Goal: Complete application form

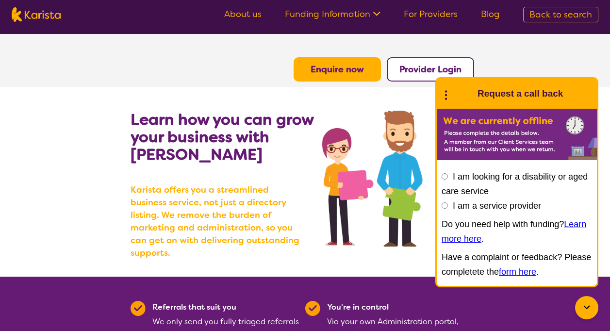
click at [444, 204] on input "I am a service provider" at bounding box center [445, 205] width 6 height 6
radio input "true"
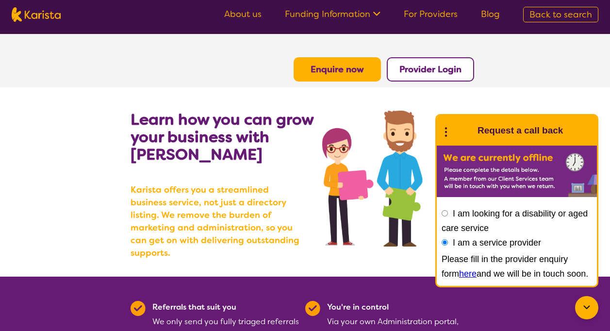
click at [459, 270] on link "here" at bounding box center [467, 274] width 17 height 10
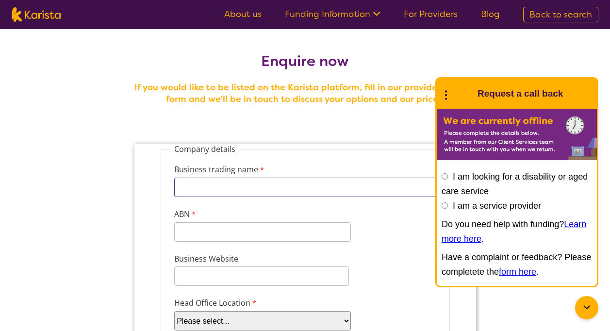
click at [342, 195] on input "Business trading name" at bounding box center [305, 187] width 262 height 19
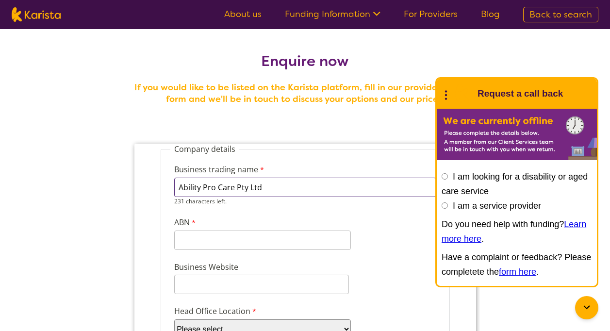
type input "Ability Pro Care Pty Ltd"
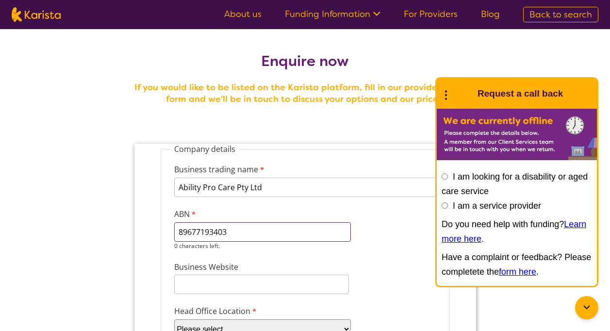
type input "89677193403"
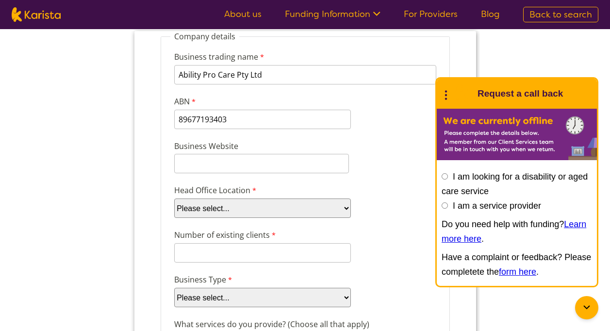
scroll to position [117, 0]
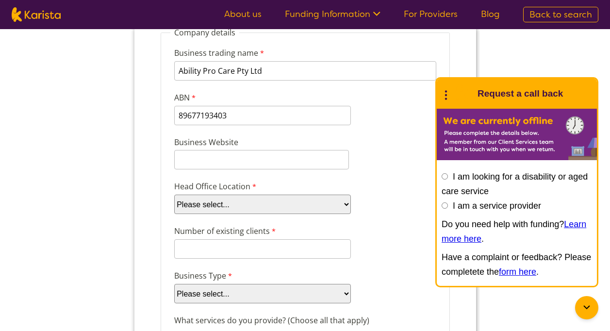
click at [276, 204] on select "Please select... ACT [GEOGRAPHIC_DATA] NT QLD SA TAS [GEOGRAPHIC_DATA] [GEOGRAP…" at bounding box center [262, 204] width 177 height 19
select select "tfa_97"
click at [174, 195] on select "Please select... ACT [GEOGRAPHIC_DATA] NT QLD SA TAS [GEOGRAPHIC_DATA] [GEOGRAP…" at bounding box center [262, 204] width 177 height 19
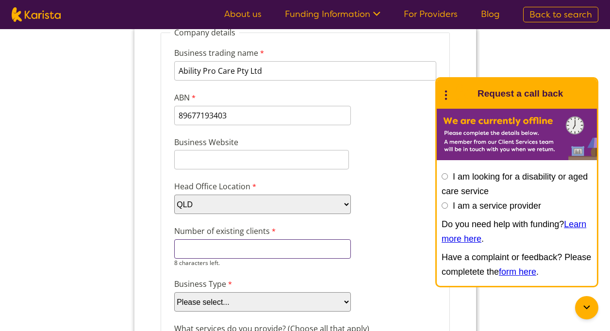
click at [203, 254] on input "Number of existing clients" at bounding box center [262, 248] width 177 height 19
type input "0"
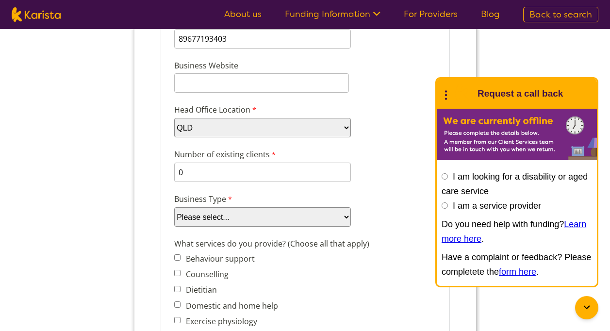
scroll to position [194, 0]
click at [293, 213] on select "Please select... Company Individual/Sole Trader Other (please specify)" at bounding box center [262, 215] width 177 height 19
select select "tfa_87"
click at [174, 226] on select "Please select... Company Individual/Sole Trader Other (please specify)" at bounding box center [262, 215] width 177 height 19
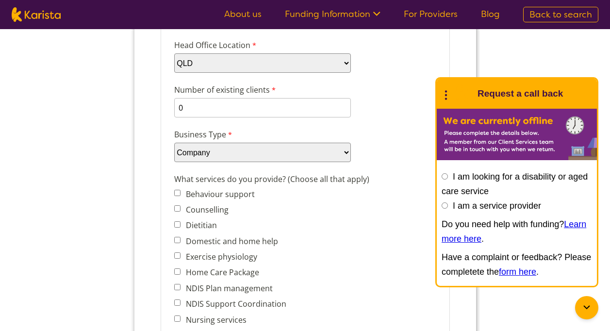
scroll to position [291, 0]
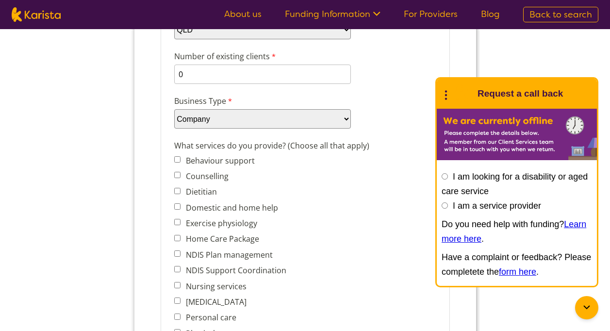
click at [176, 206] on input "Domestic and home help" at bounding box center [177, 206] width 6 height 6
checkbox input "true"
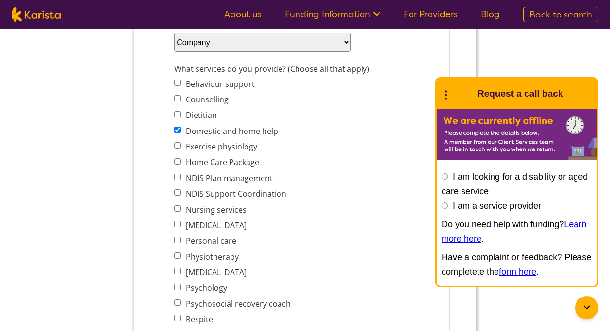
scroll to position [369, 0]
click at [174, 160] on input "Home Care Package" at bounding box center [177, 160] width 6 height 6
checkbox input "true"
click at [179, 205] on input "Nursing services" at bounding box center [177, 207] width 6 height 6
checkbox input "true"
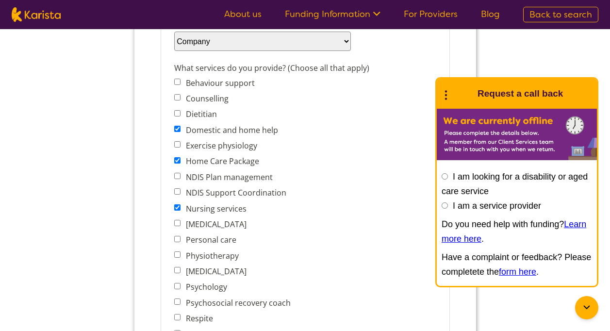
click at [178, 238] on input "Personal care" at bounding box center [177, 239] width 6 height 6
checkbox input "true"
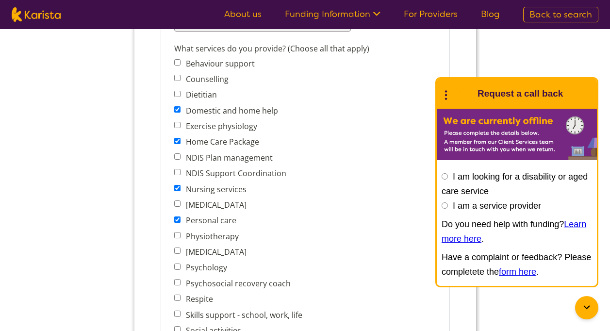
scroll to position [427, 0]
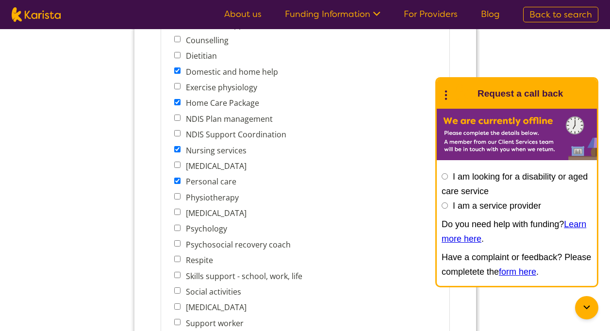
click at [177, 291] on input "Social activities" at bounding box center [177, 290] width 6 height 6
checkbox input "true"
click at [178, 275] on input "Skills support - school, work, life" at bounding box center [177, 275] width 6 height 6
checkbox input "true"
click at [178, 321] on input "Support worker" at bounding box center [177, 322] width 6 height 6
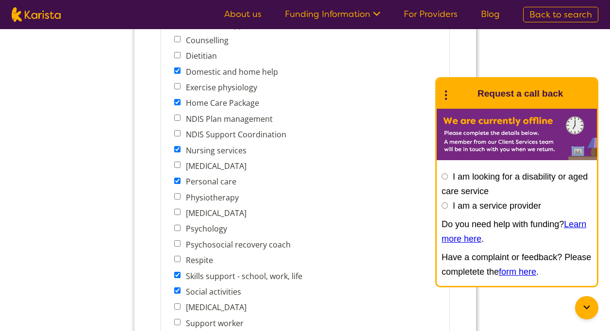
checkbox input "true"
click at [309, 297] on div "What services do you provide? (Choose all that apply) Behaviour support Counsel…" at bounding box center [305, 183] width 270 height 363
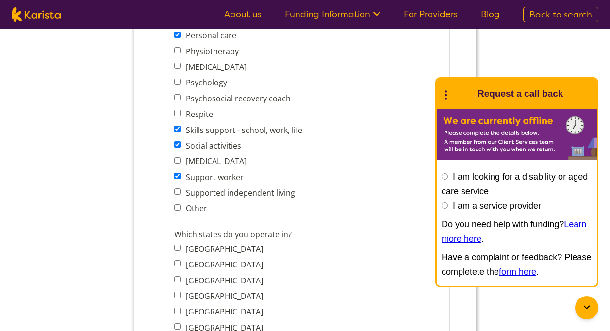
scroll to position [602, 0]
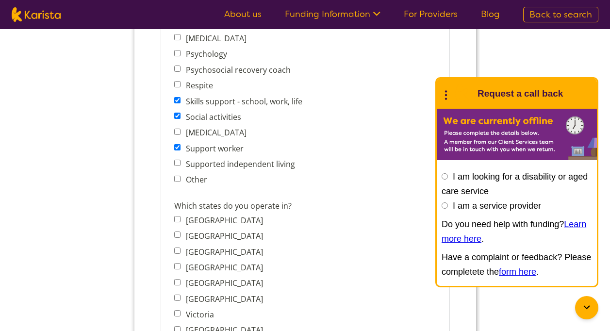
click at [176, 267] on input "[GEOGRAPHIC_DATA]" at bounding box center [177, 266] width 6 height 6
checkbox input "true"
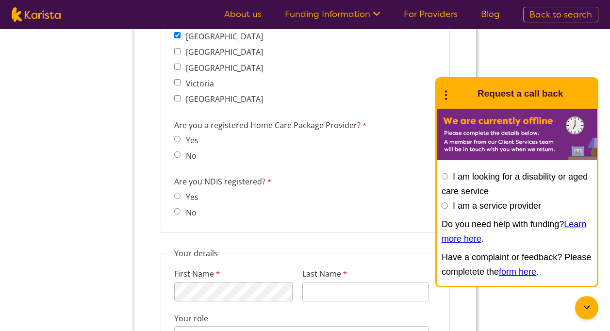
scroll to position [835, 0]
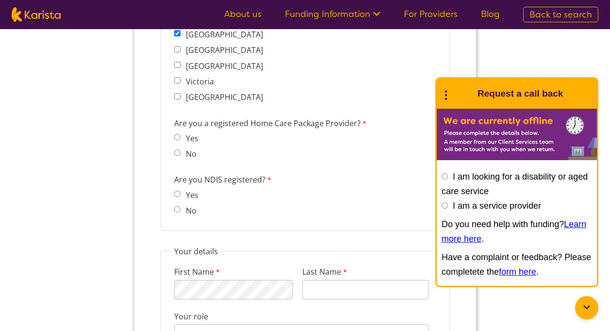
click at [178, 193] on input "Yes" at bounding box center [177, 194] width 6 height 6
radio input "true"
click at [179, 135] on input "Yes" at bounding box center [177, 137] width 6 height 6
radio input "true"
click at [174, 150] on input "No" at bounding box center [177, 153] width 6 height 6
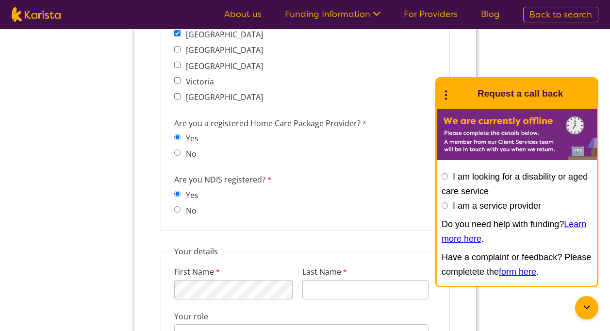
radio input "true"
click at [174, 134] on input "Yes" at bounding box center [177, 137] width 6 height 6
radio input "true"
click at [174, 150] on input "No" at bounding box center [177, 153] width 6 height 6
radio input "true"
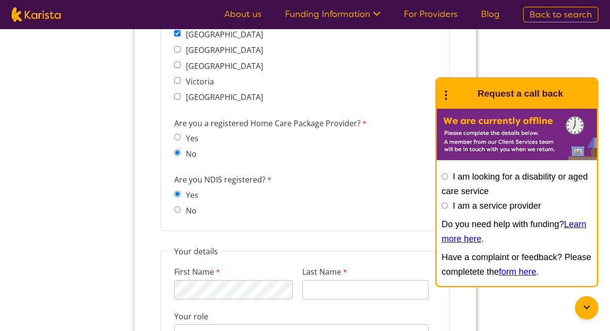
click at [174, 134] on input "Yes" at bounding box center [177, 137] width 6 height 6
radio input "true"
type input "[DEMOGRAPHIC_DATA]"
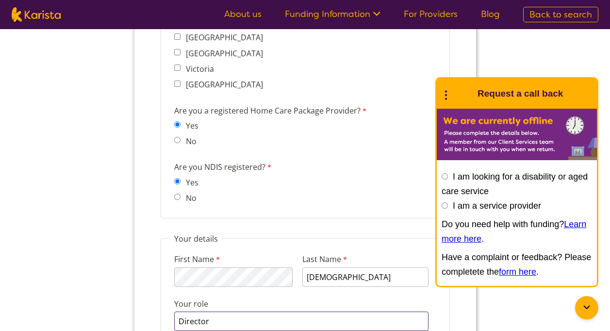
type input "Director"
click at [456, 317] on form "Company details Business trading name Ability Pro Care Pty Ltd 231 characters l…" at bounding box center [305, 32] width 342 height 1473
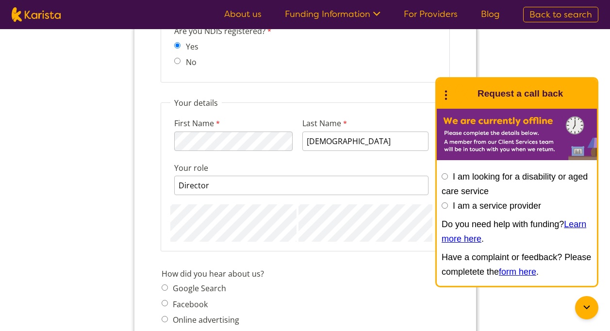
scroll to position [1003, 0]
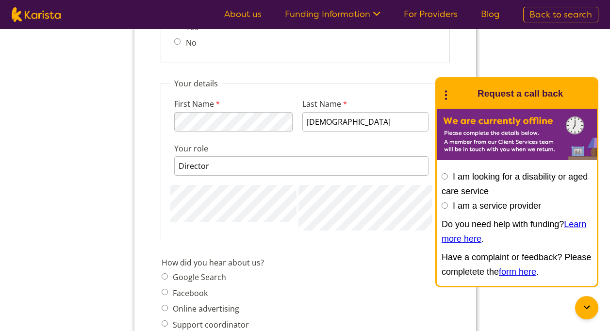
click at [340, 262] on div "How did you hear about us? Google Search Facebook Online advertising Support co…" at bounding box center [304, 319] width 295 height 128
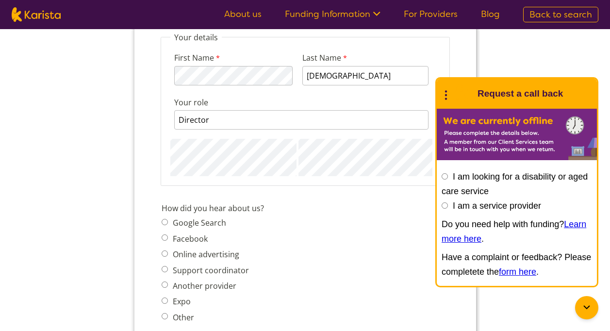
scroll to position [1100, 0]
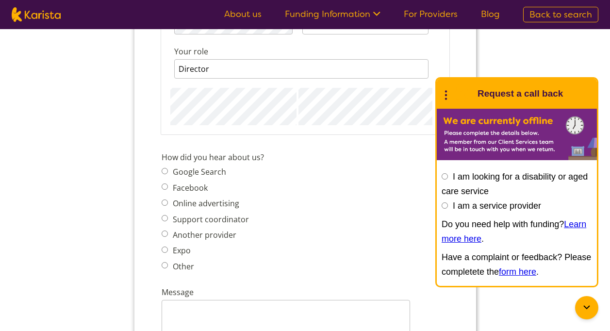
click at [166, 233] on input "Another provider" at bounding box center [164, 234] width 6 height 6
radio input "true"
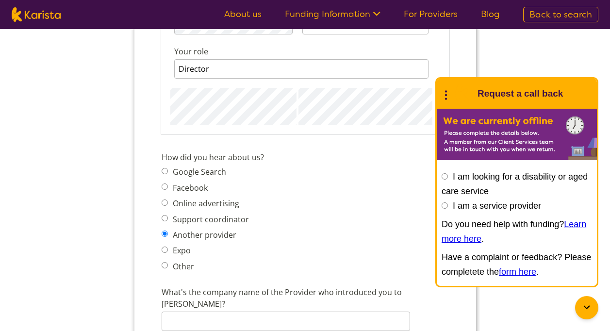
click at [292, 230] on div "How did you hear about us? Google Search Facebook Online advertising Support co…" at bounding box center [304, 214] width 295 height 128
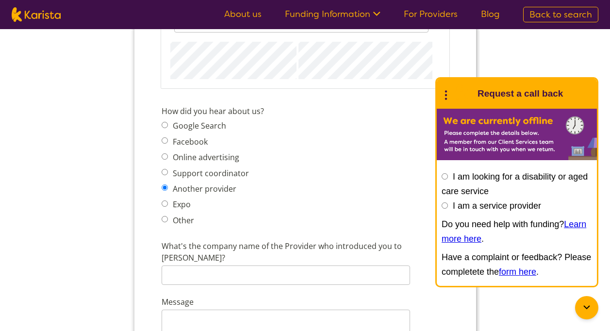
scroll to position [1158, 0]
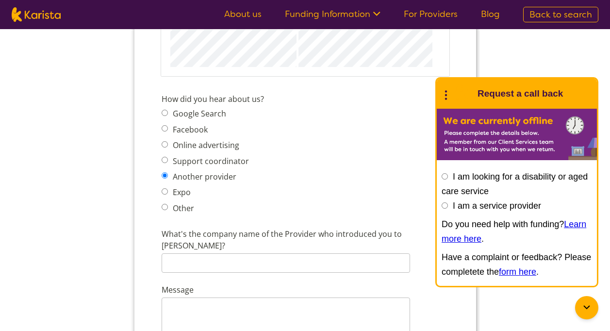
click at [165, 205] on input "Other" at bounding box center [164, 207] width 6 height 6
radio input "true"
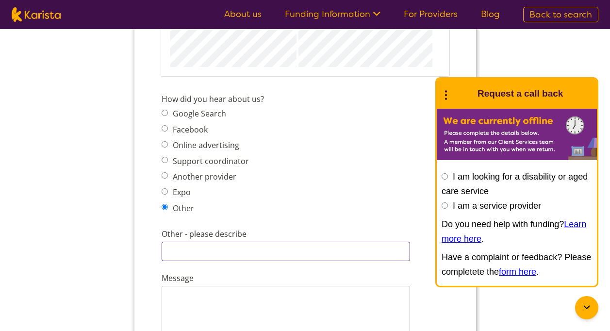
click at [197, 245] on input "Other - please describe" at bounding box center [285, 251] width 249 height 19
type input "word of mouth"
click at [290, 179] on div "How did you hear about us? Google Search Facebook Online advertising Support co…" at bounding box center [304, 155] width 295 height 128
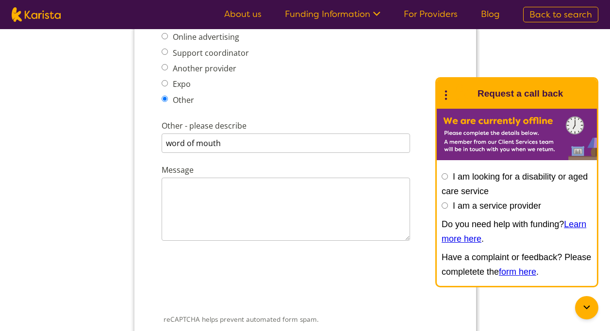
scroll to position [1275, 0]
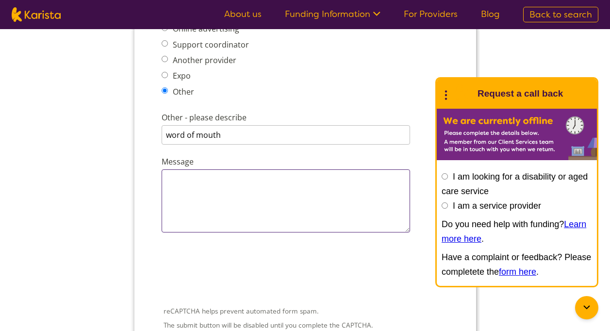
click at [223, 200] on textarea "Message" at bounding box center [285, 200] width 249 height 63
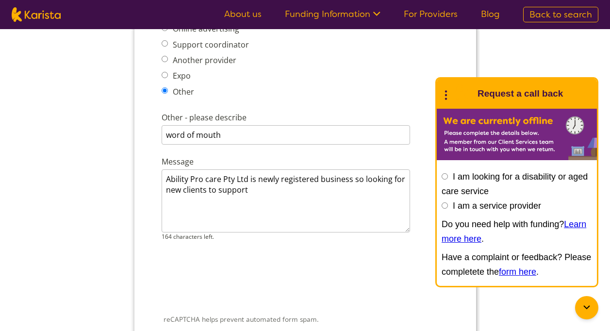
click at [356, 263] on div at bounding box center [304, 279] width 289 height 38
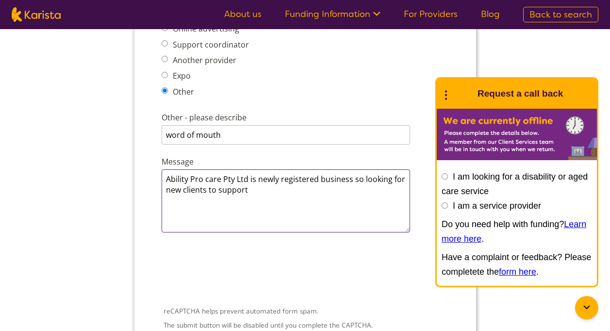
click at [269, 186] on textarea "Ability Pro care Pty Ltd is newly registered business so looking for new client…" at bounding box center [285, 200] width 249 height 63
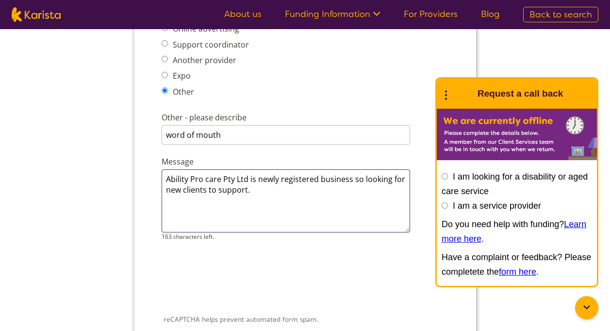
type textarea "Ability Pro care Pty Ltd is newly registered business so looking for new client…"
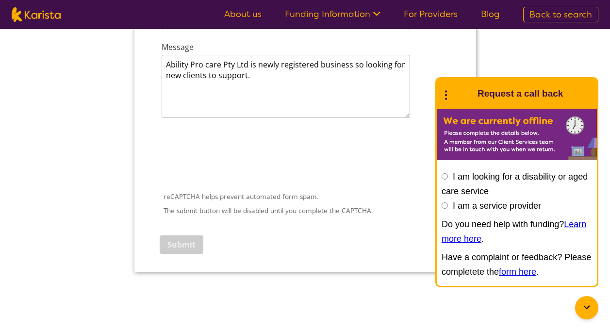
scroll to position [1430, 0]
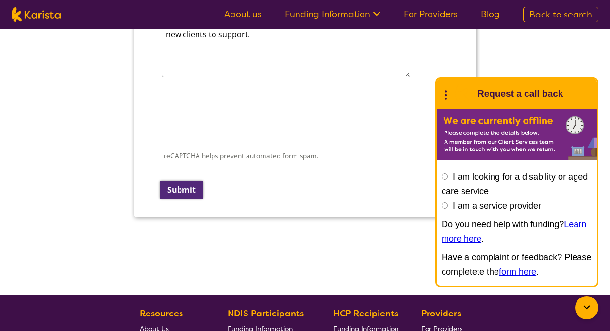
click at [179, 188] on input "Submit" at bounding box center [181, 190] width 44 height 18
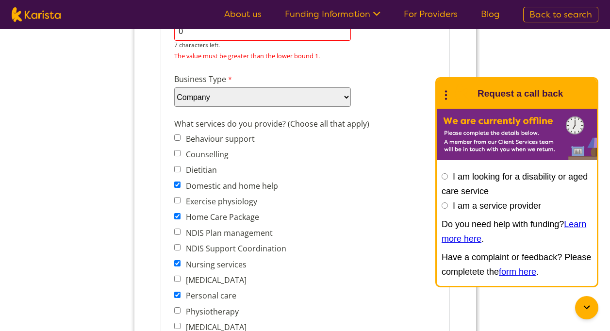
scroll to position [15, 0]
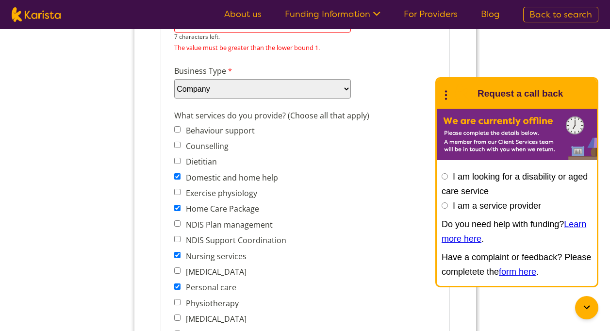
click at [333, 152] on div "What services do you provide? (Choose all that apply) Behaviour support Counsel…" at bounding box center [305, 289] width 270 height 363
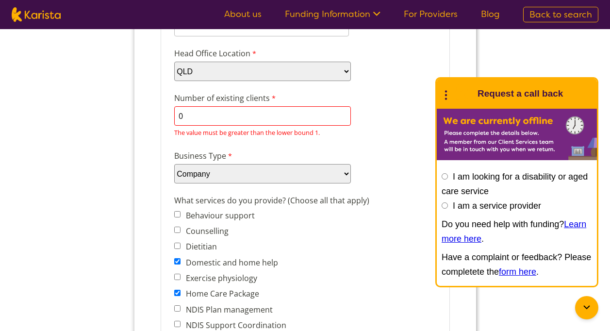
scroll to position [231, 0]
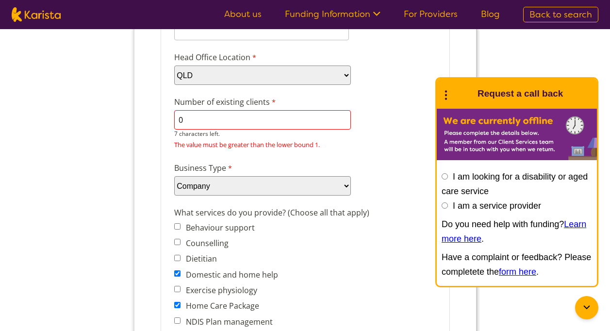
click at [237, 121] on input "0" at bounding box center [262, 119] width 177 height 19
type input "1"
type input "n"
type input "N"
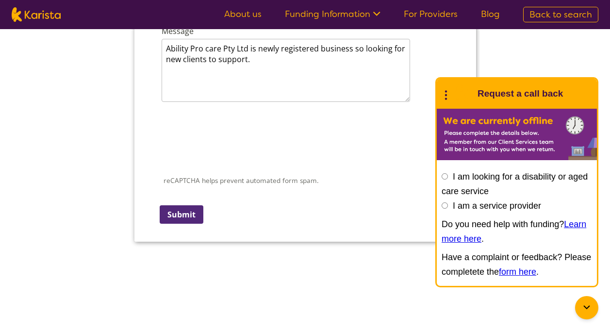
scroll to position [1416, 0]
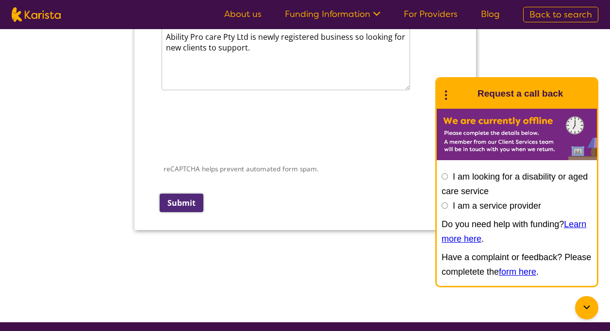
click at [183, 201] on input "Submit" at bounding box center [181, 203] width 44 height 18
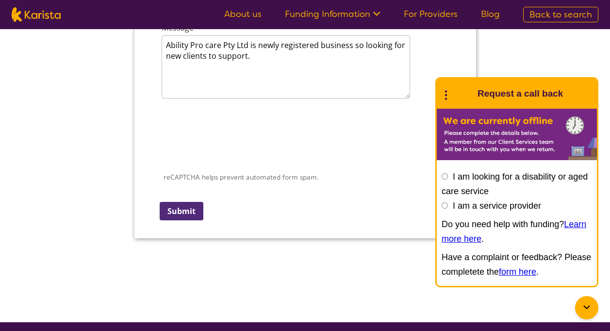
scroll to position [341, 0]
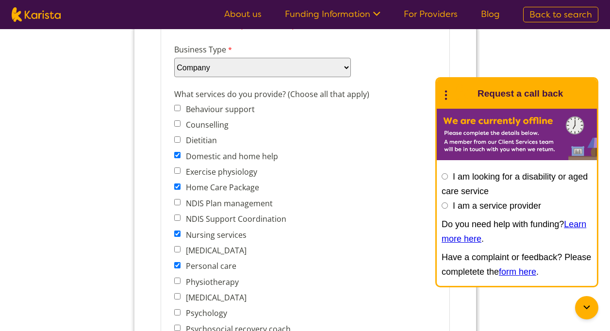
click at [393, 116] on div "What services do you provide? (Choose all that apply) Behaviour support Counsel…" at bounding box center [305, 267] width 270 height 363
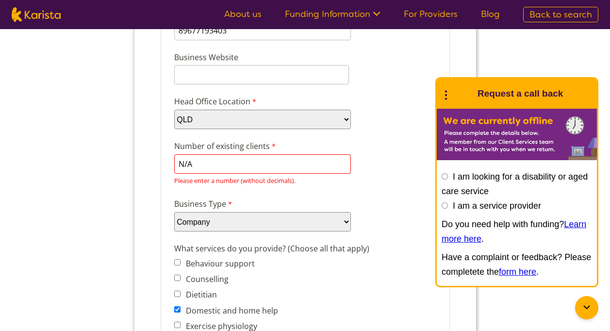
scroll to position [186, 0]
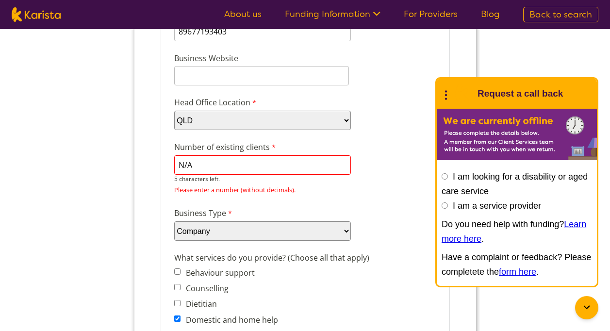
click at [215, 171] on input "N/A" at bounding box center [262, 164] width 177 height 19
type input "N"
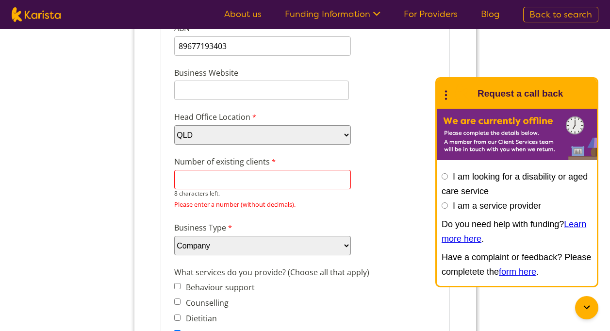
type input "2"
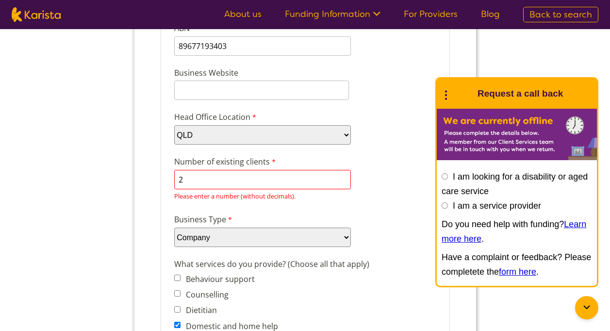
scroll to position [1397, 0]
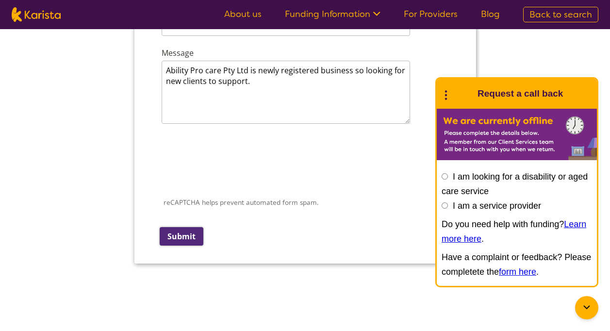
click at [174, 236] on input "Submit" at bounding box center [181, 236] width 44 height 18
